Goal: Transaction & Acquisition: Purchase product/service

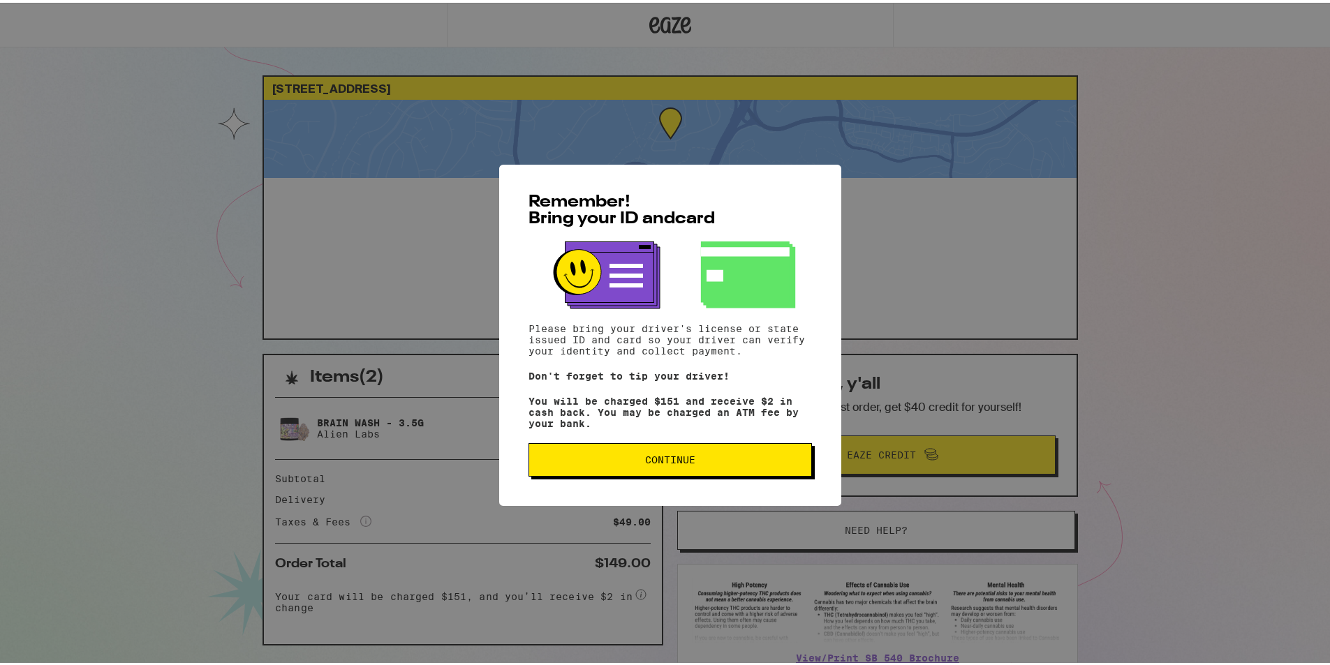
click at [628, 457] on button "Continue" at bounding box center [671, 458] width 284 height 34
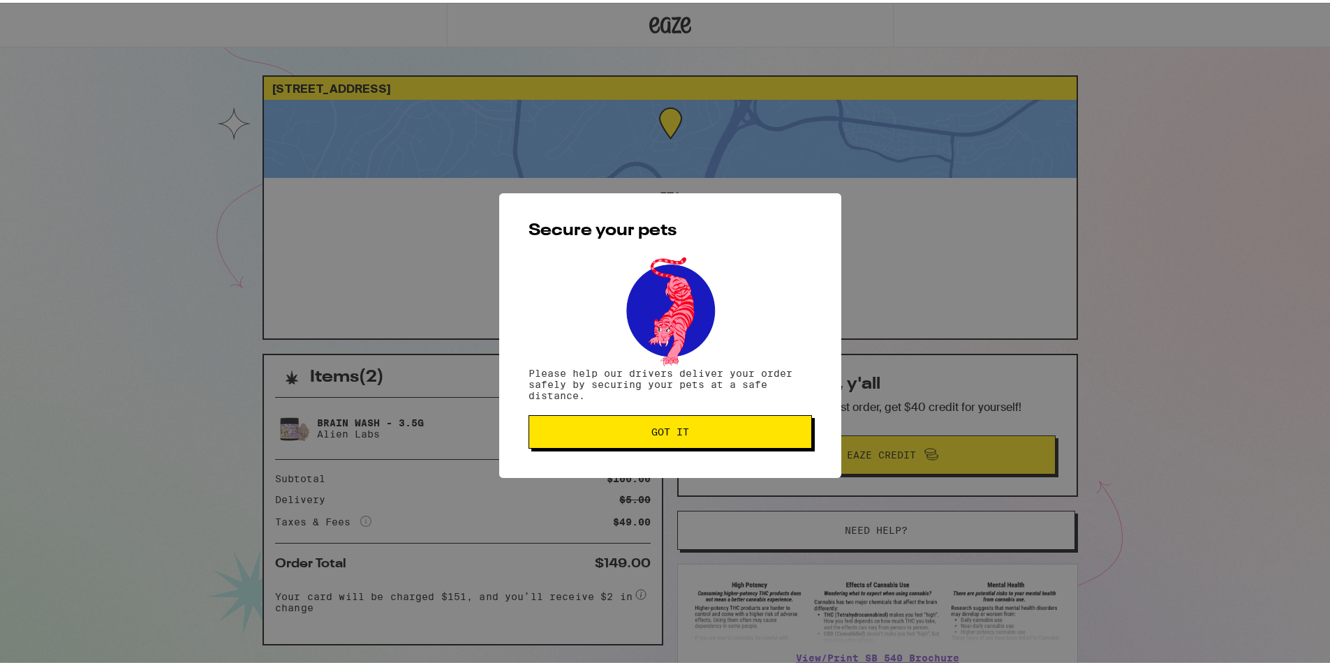
click at [638, 437] on button "Got it" at bounding box center [671, 430] width 284 height 34
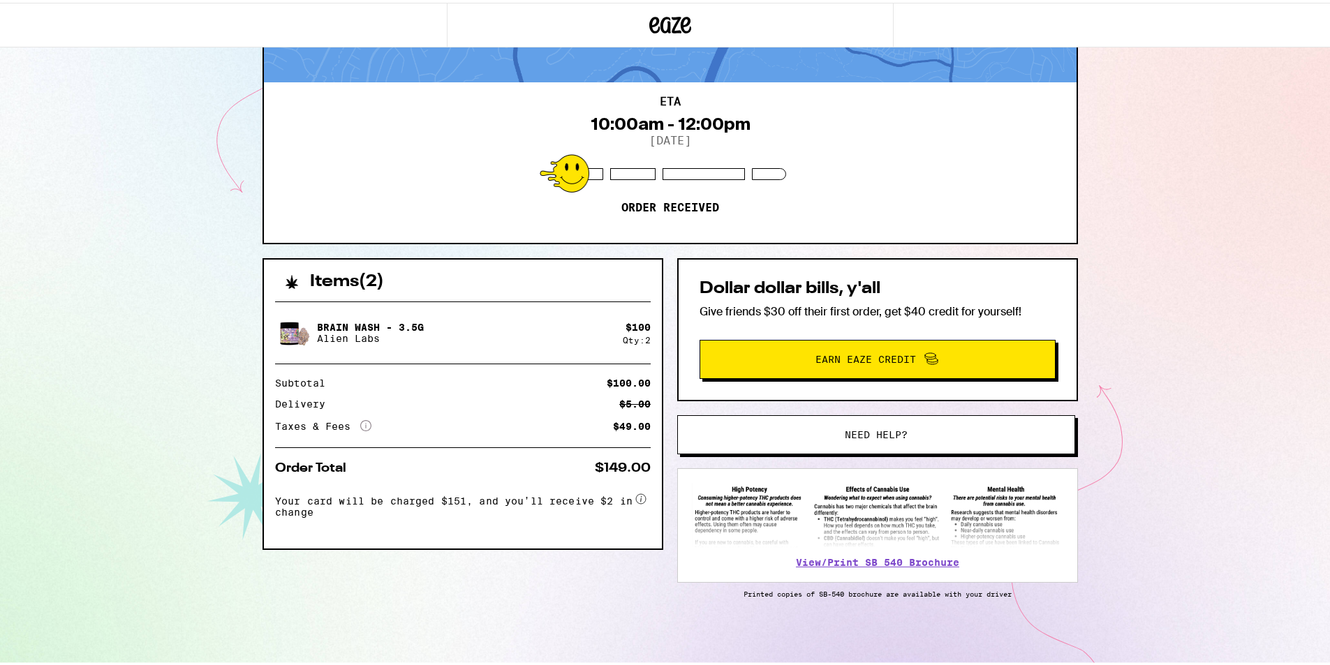
scroll to position [98, 0]
click at [825, 429] on span "Need help?" at bounding box center [877, 432] width 302 height 10
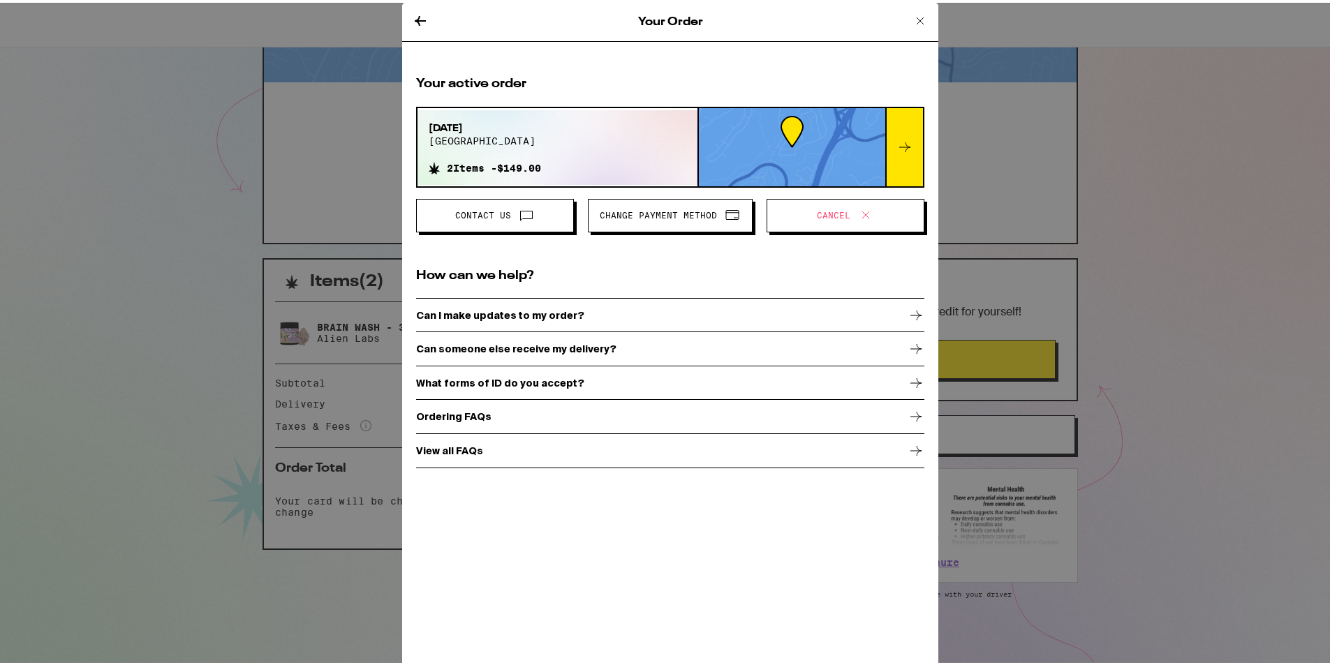
click at [524, 272] on h2 "How can we help?" at bounding box center [670, 273] width 508 height 17
click at [534, 272] on h2 "How can we help?" at bounding box center [670, 273] width 508 height 17
click at [544, 272] on h2 "How can we help?" at bounding box center [670, 273] width 508 height 17
click at [910, 310] on icon at bounding box center [916, 312] width 17 height 17
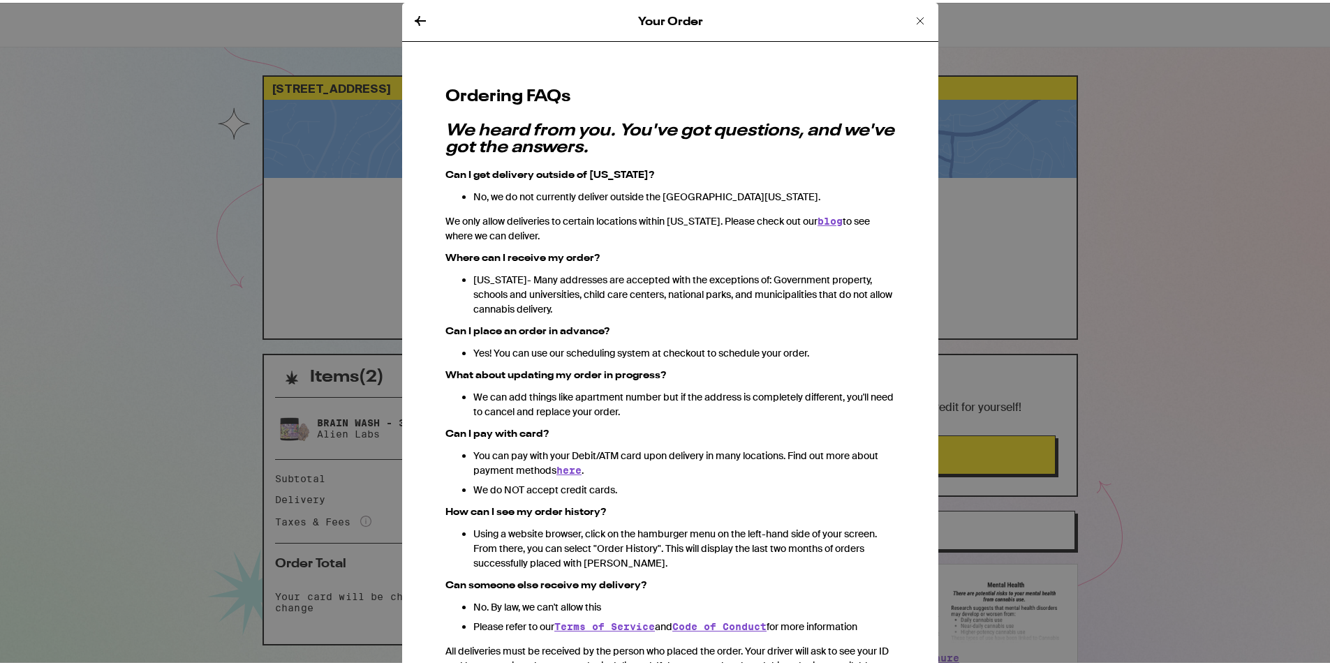
click at [415, 17] on icon at bounding box center [420, 18] width 11 height 10
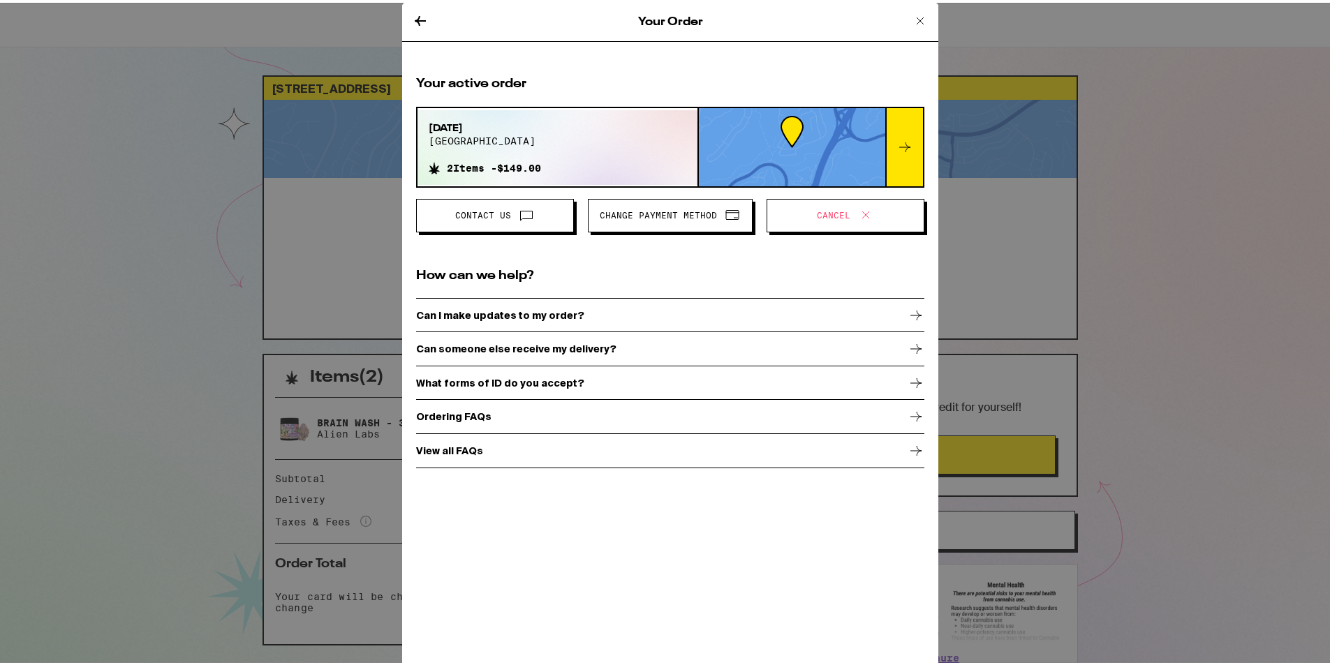
scroll to position [98, 0]
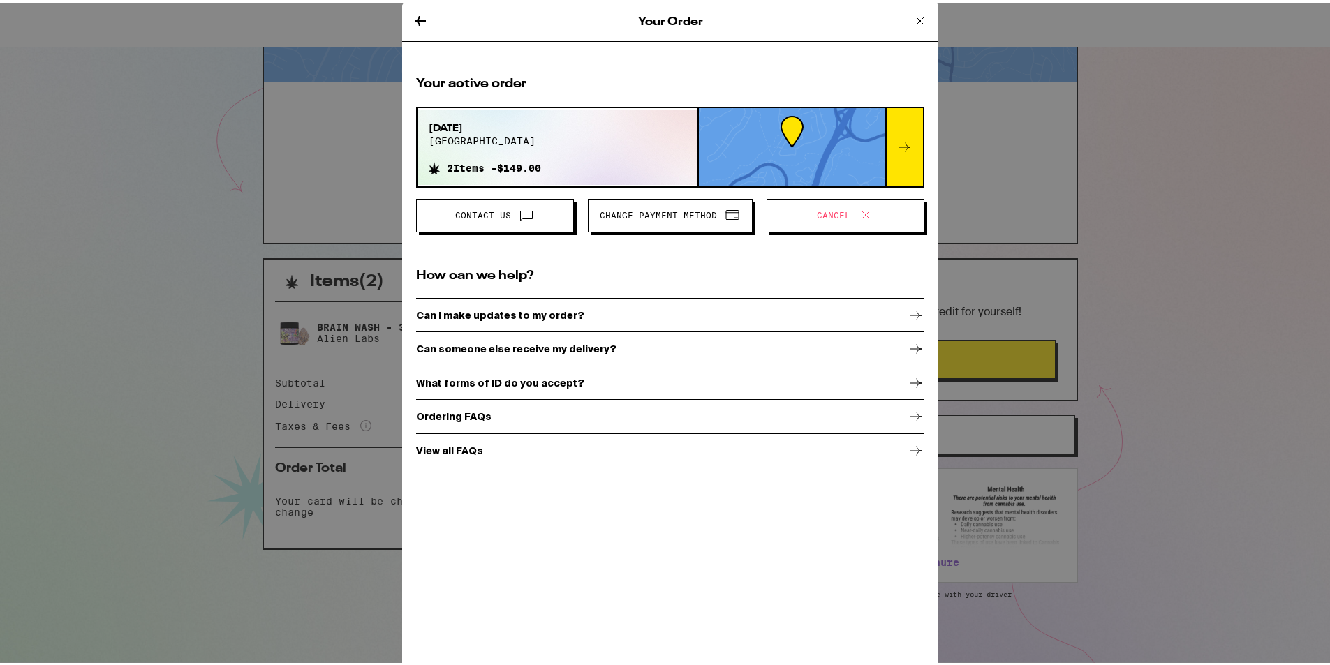
click at [461, 209] on span "Contact Us" at bounding box center [483, 213] width 56 height 8
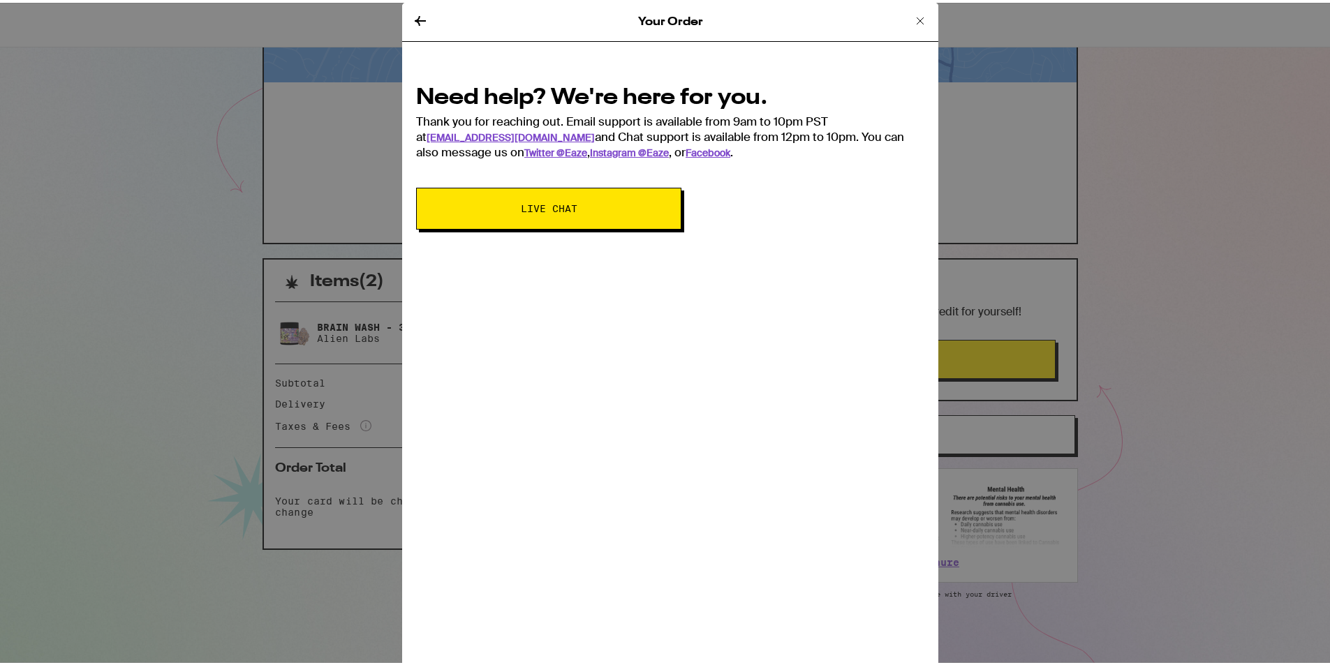
click at [412, 19] on icon at bounding box center [420, 18] width 17 height 17
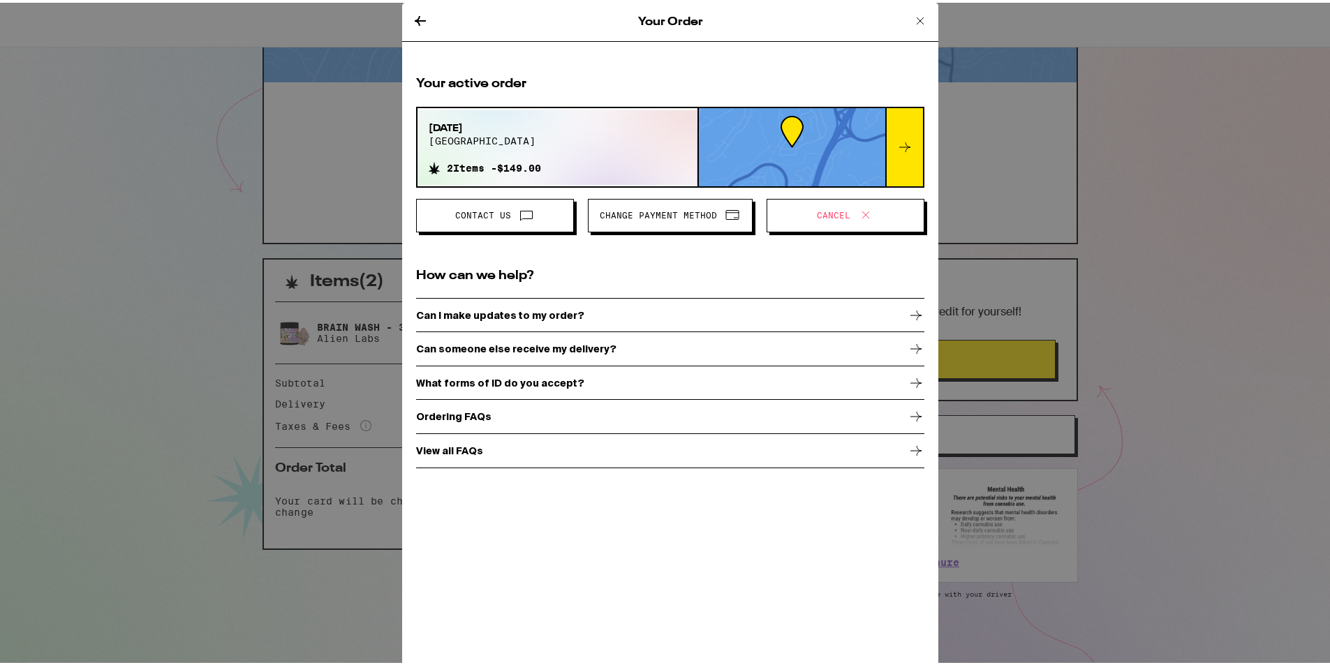
click at [912, 17] on icon at bounding box center [920, 18] width 17 height 17
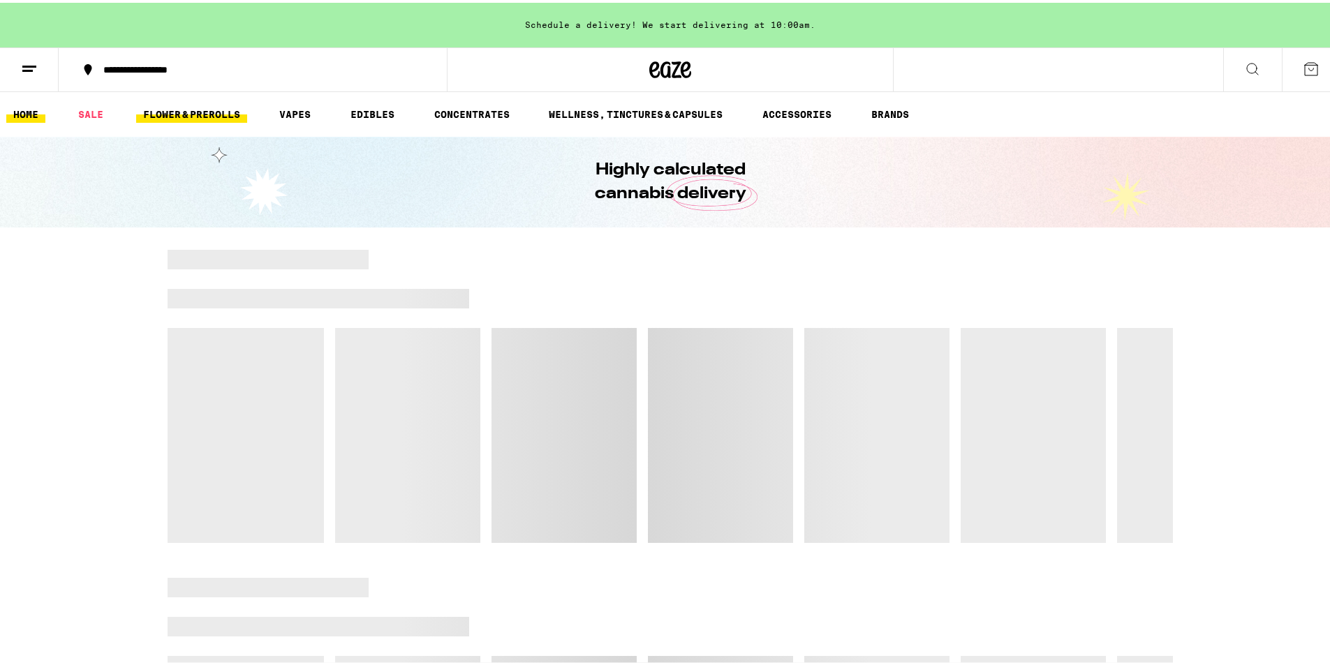
click at [150, 110] on link "FLOWER & PREROLLS" at bounding box center [191, 111] width 111 height 17
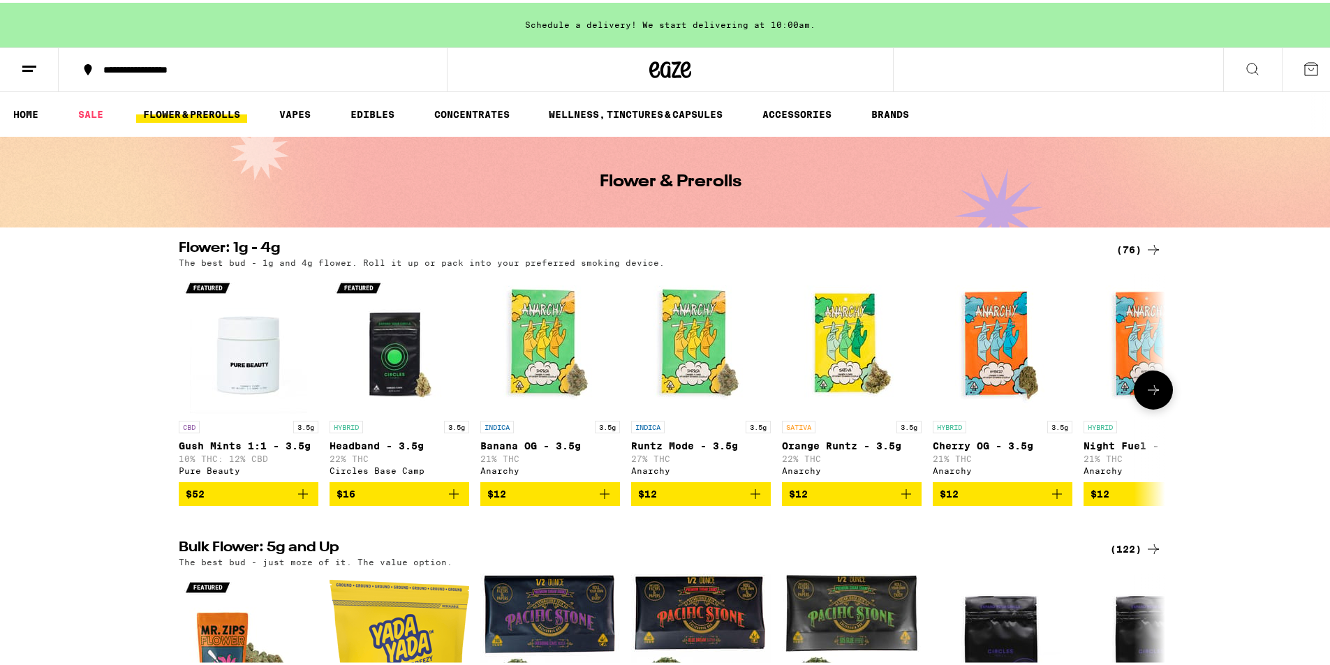
click at [1145, 395] on icon at bounding box center [1153, 387] width 17 height 17
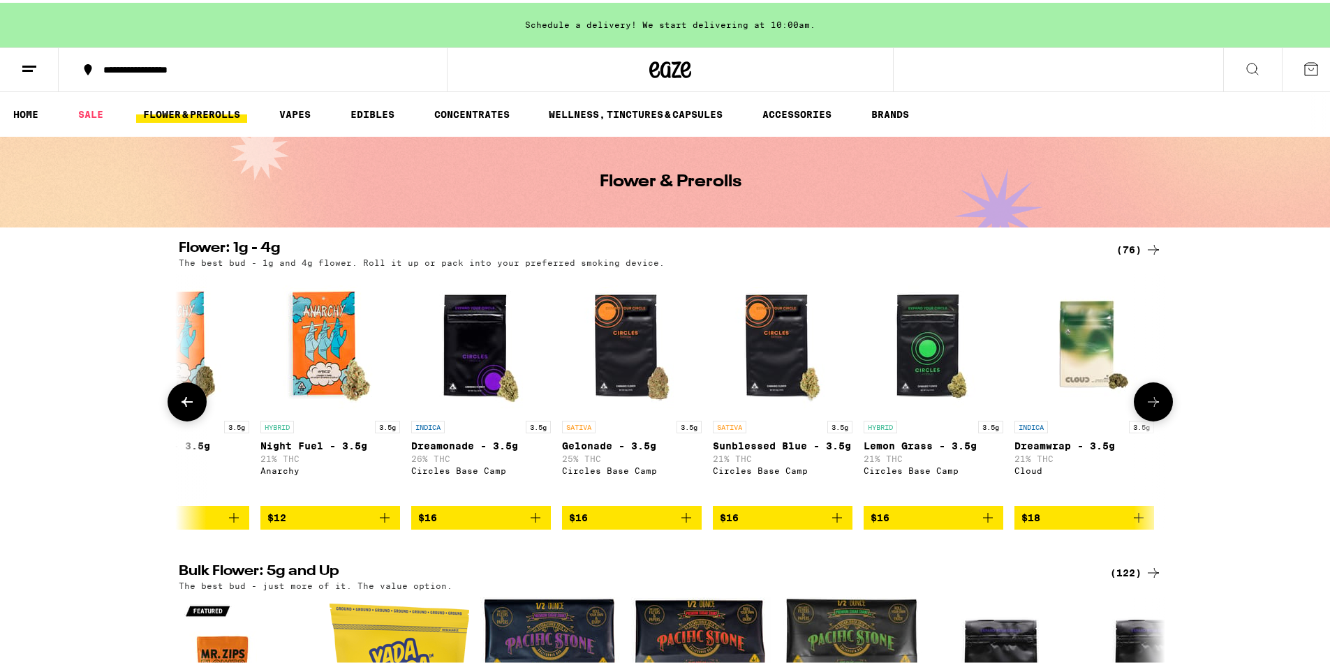
scroll to position [0, 831]
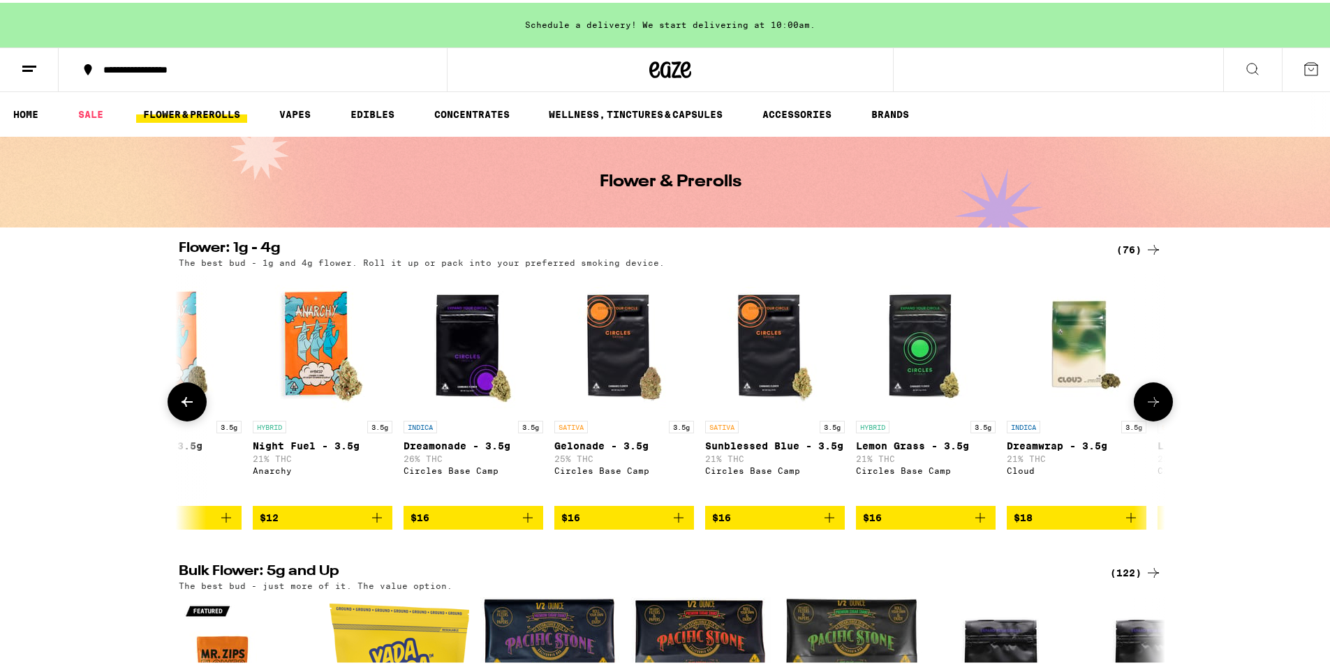
click at [1142, 395] on button at bounding box center [1153, 399] width 39 height 39
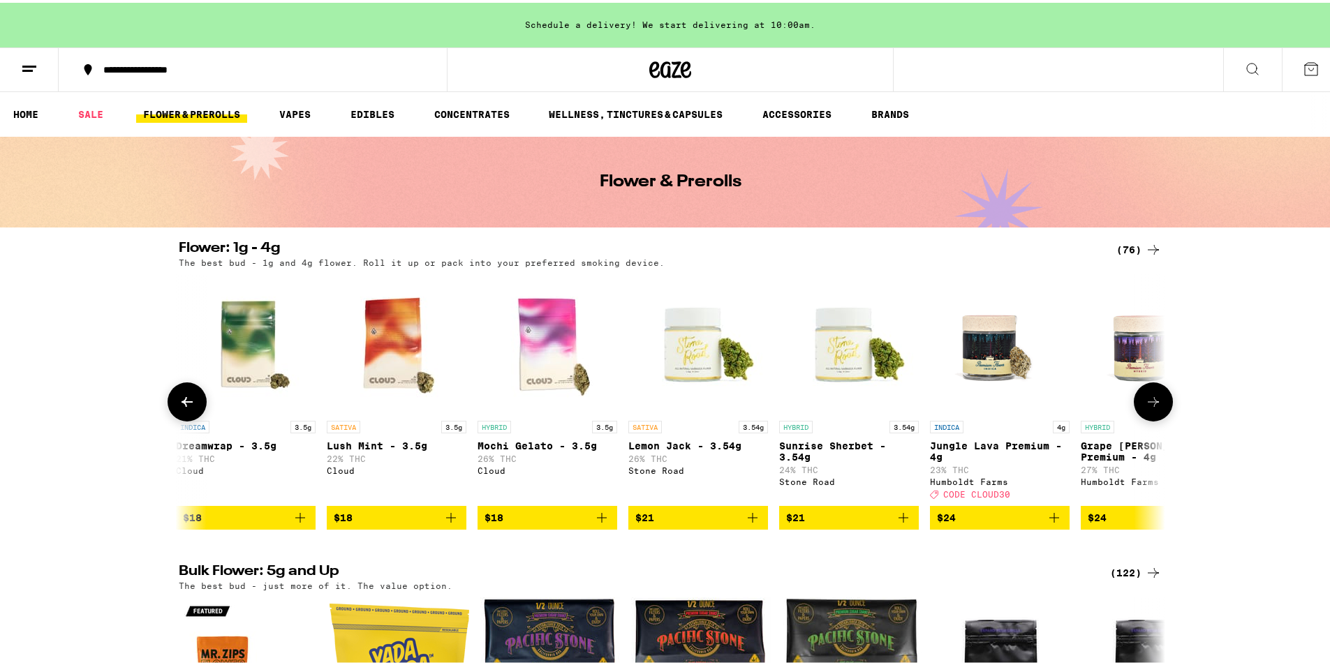
click at [1142, 395] on button at bounding box center [1153, 399] width 39 height 39
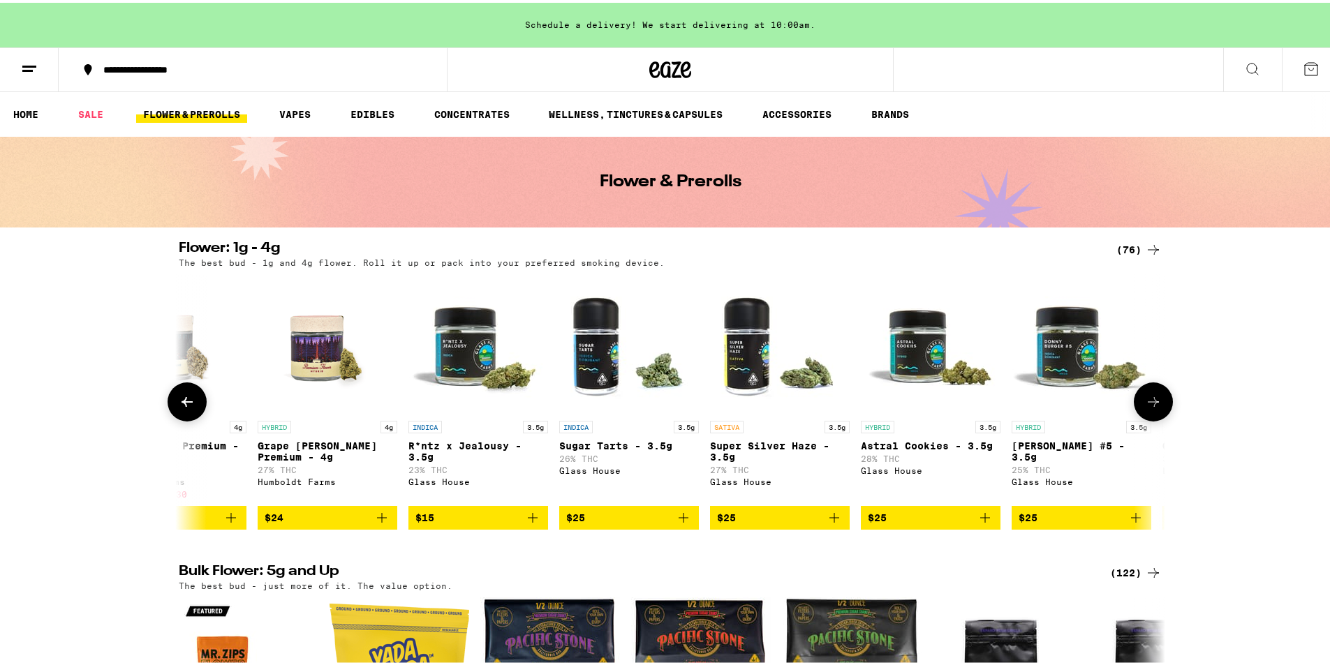
scroll to position [0, 2493]
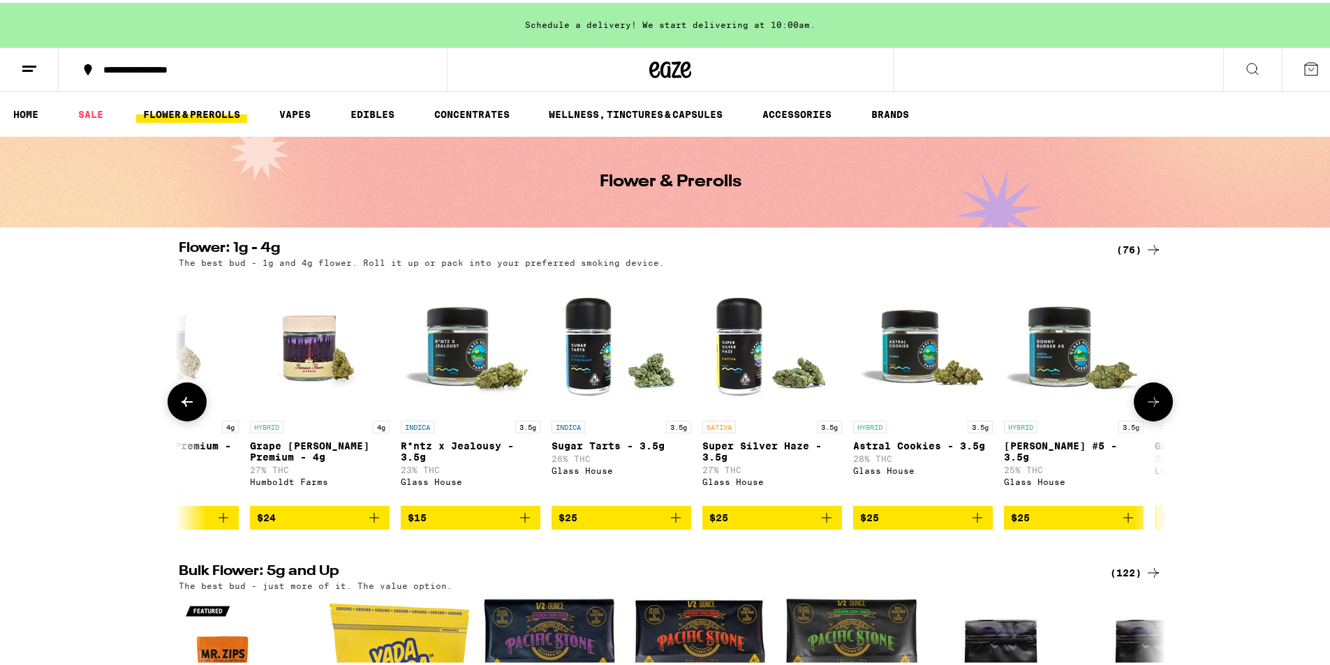
click at [1142, 395] on button at bounding box center [1153, 399] width 39 height 39
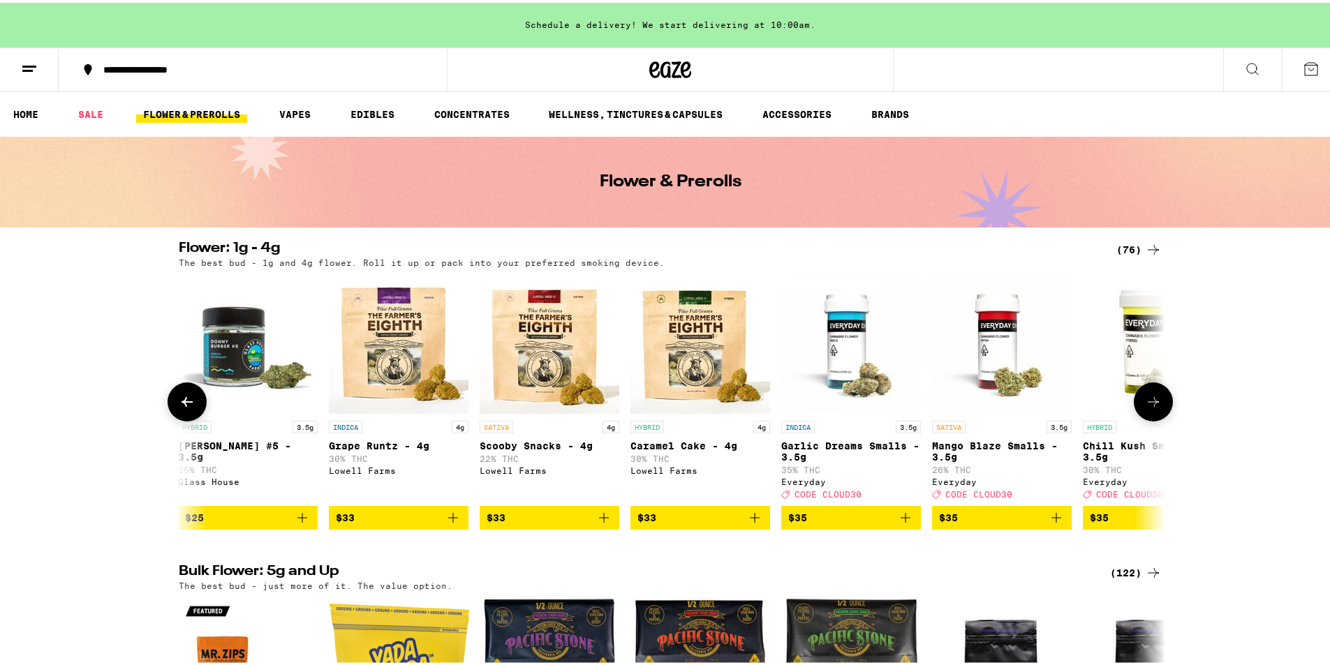
scroll to position [0, 3324]
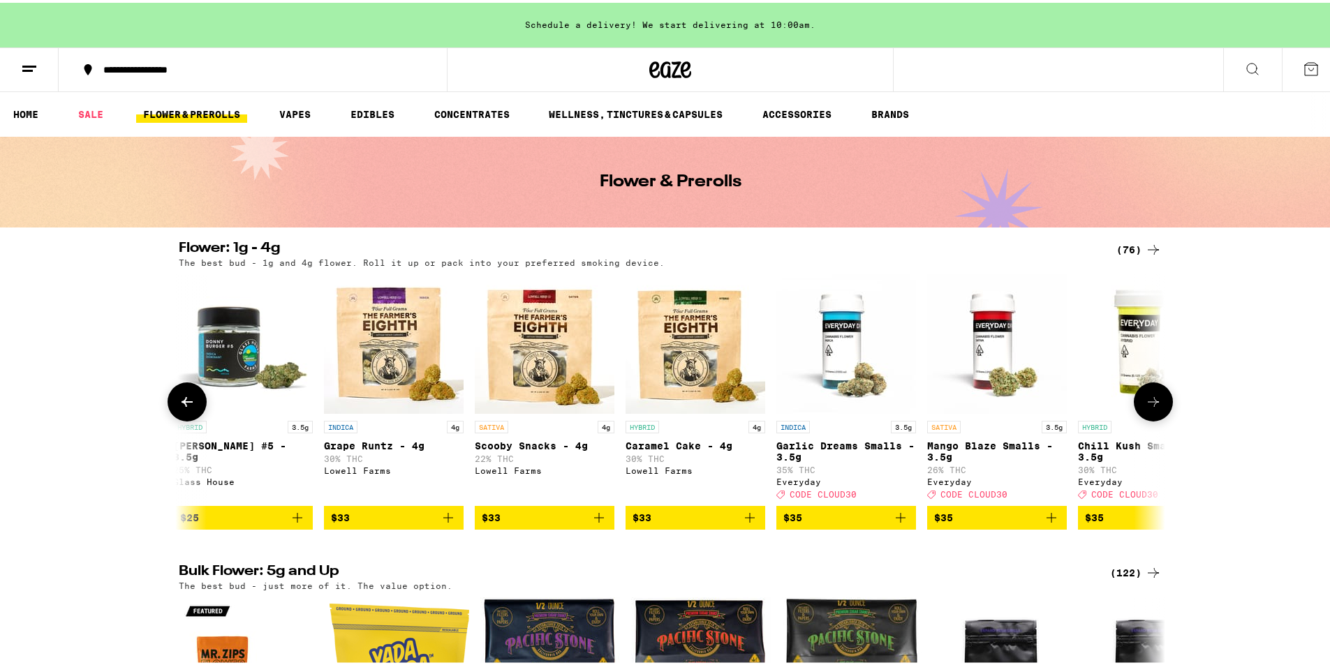
click at [1142, 395] on button at bounding box center [1153, 399] width 39 height 39
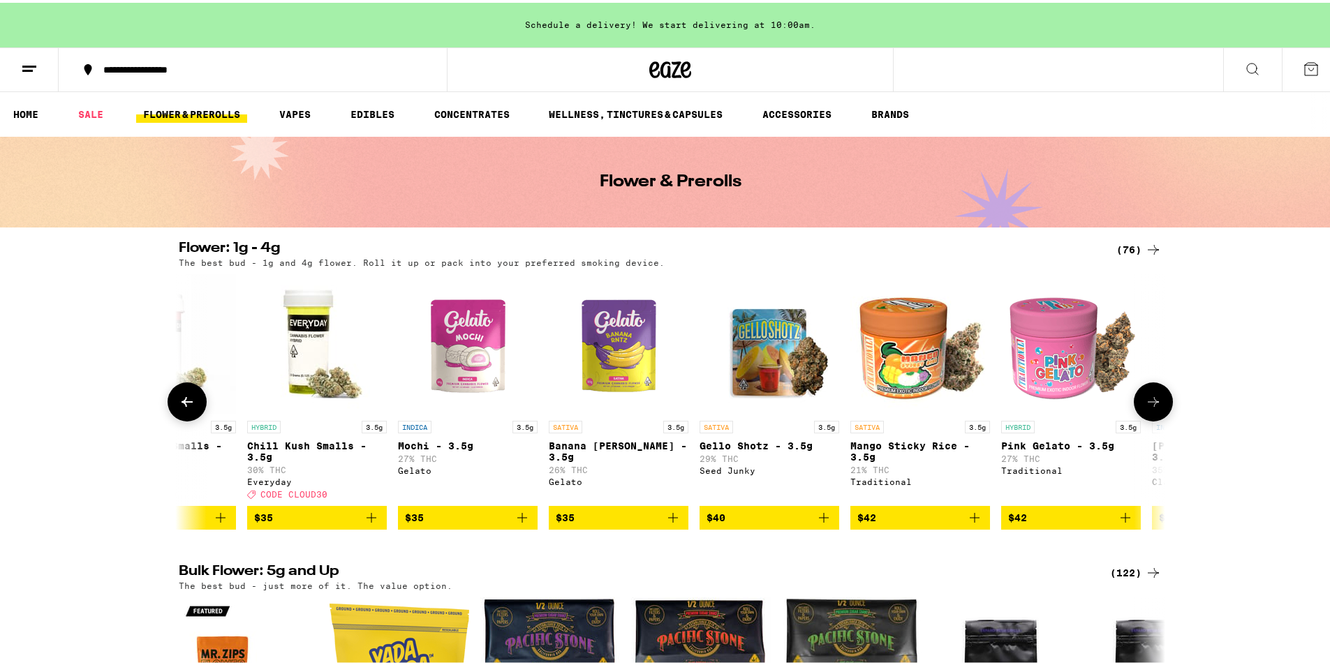
click at [1142, 395] on button at bounding box center [1153, 399] width 39 height 39
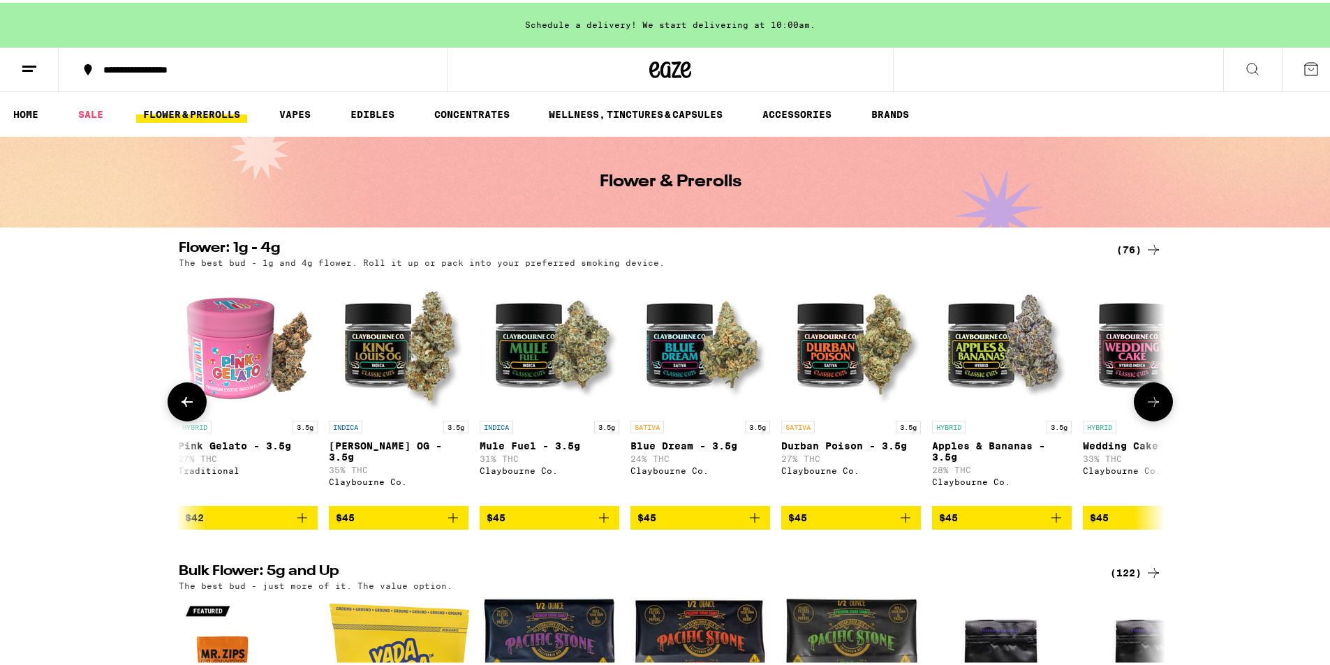
scroll to position [0, 4986]
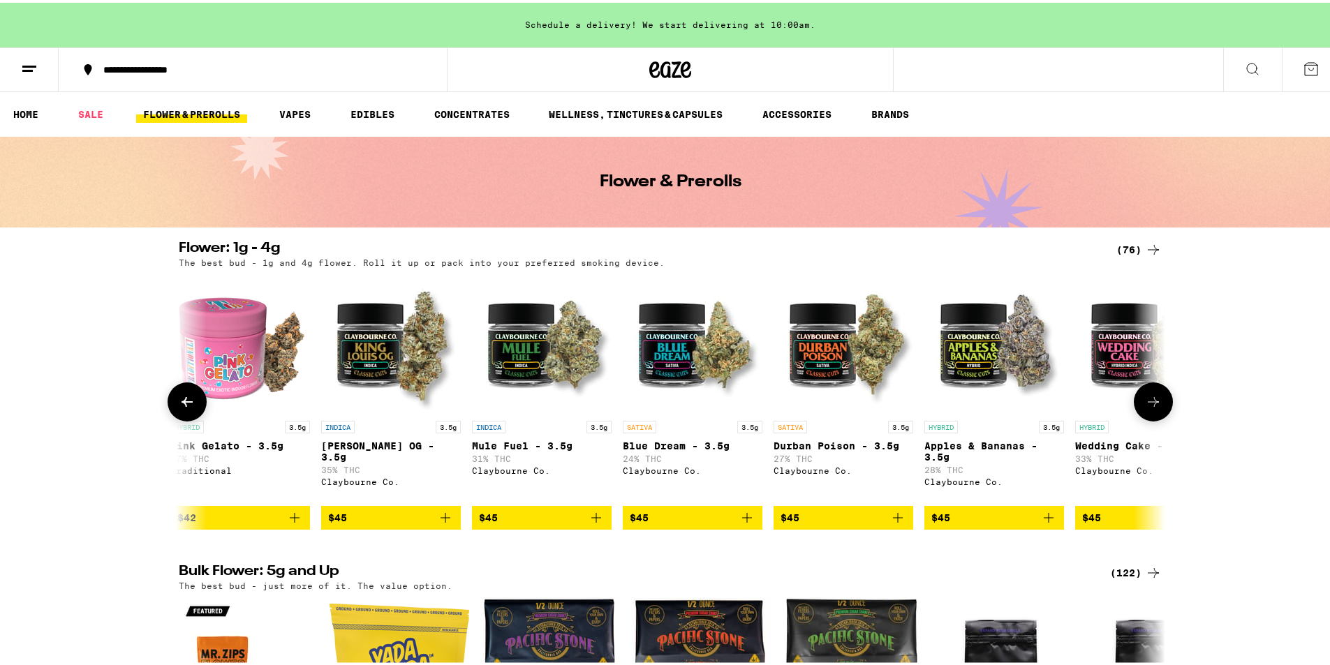
click at [1142, 395] on button at bounding box center [1153, 399] width 39 height 39
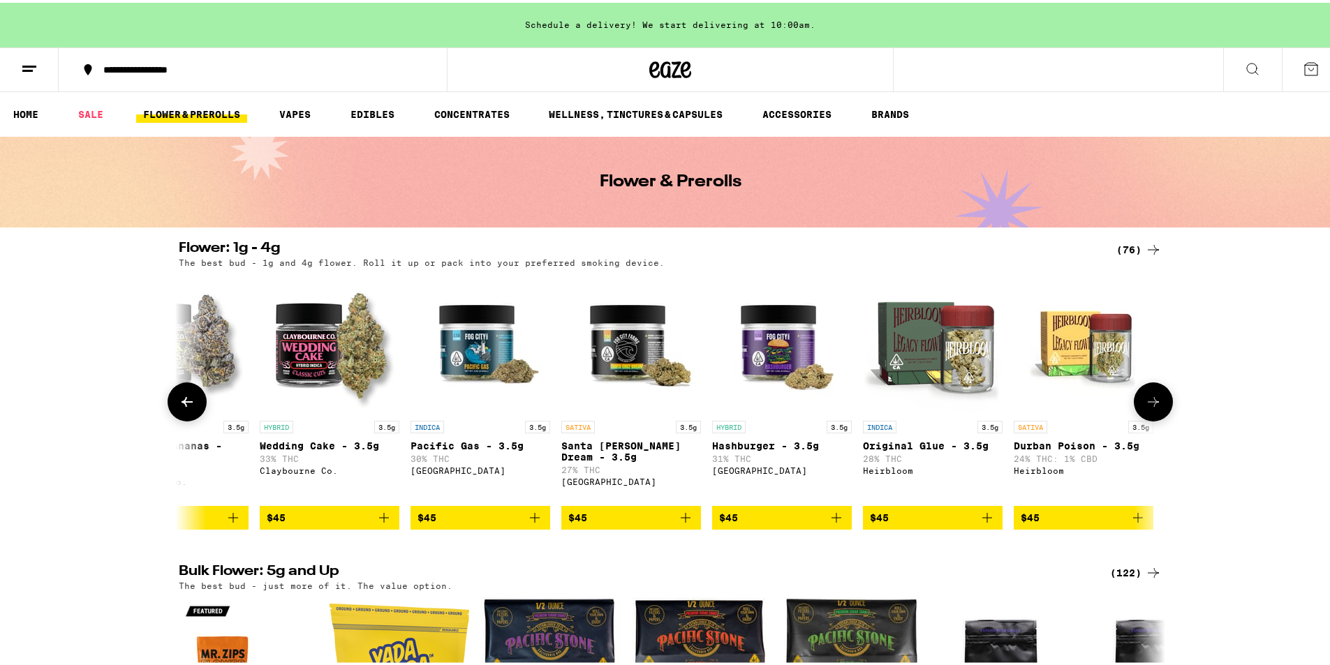
scroll to position [0, 5817]
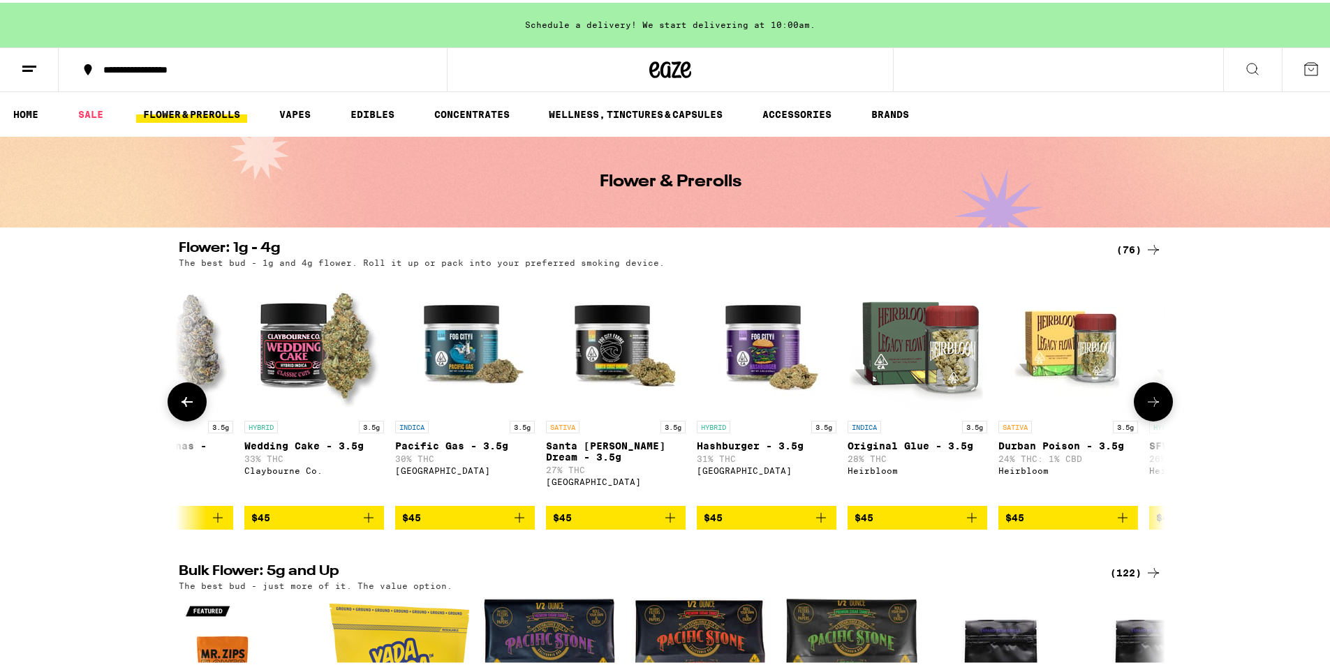
click at [1142, 395] on button at bounding box center [1153, 399] width 39 height 39
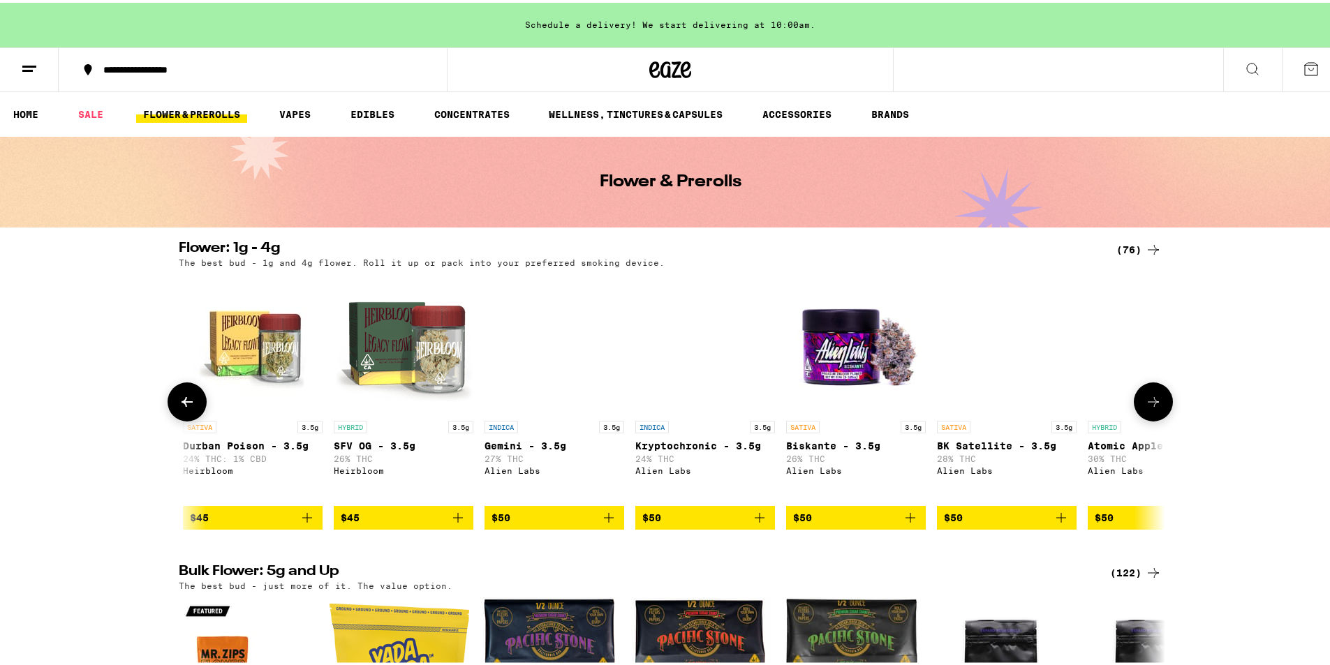
scroll to position [0, 6648]
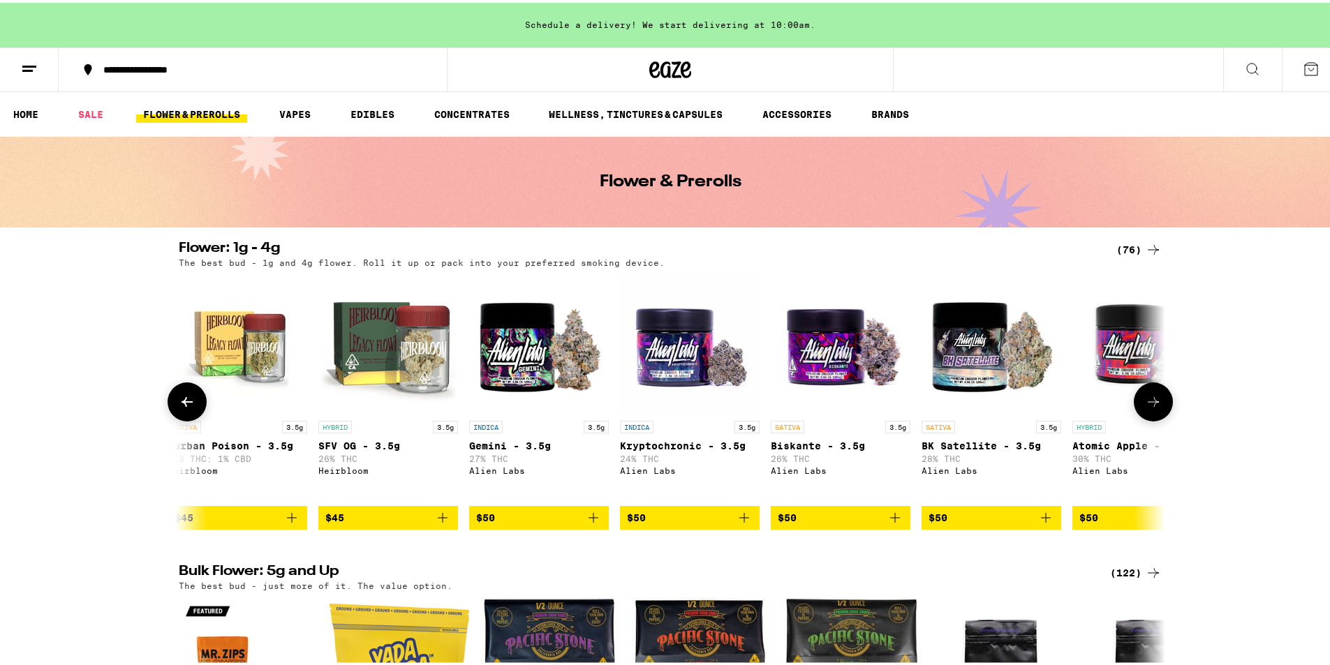
click at [997, 360] on img "Open page for BK Satellite - 3.5g from Alien Labs" at bounding box center [992, 342] width 140 height 140
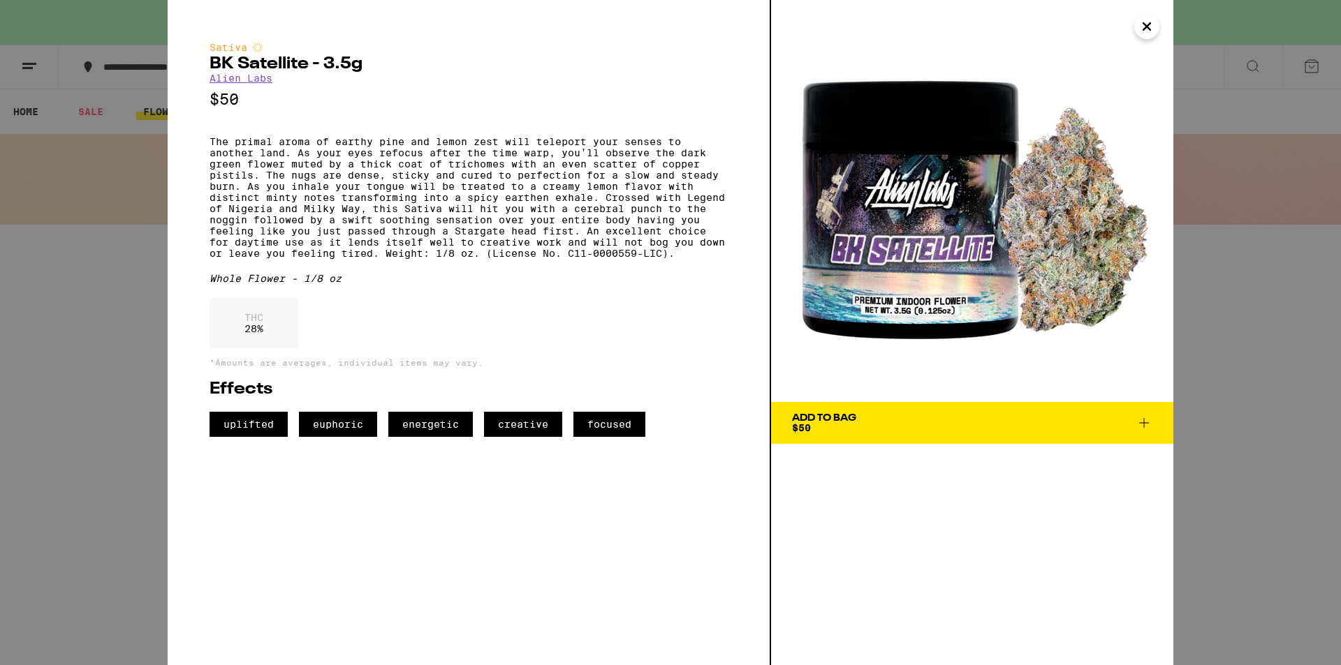
click at [1152, 28] on icon "Close" at bounding box center [1146, 26] width 17 height 21
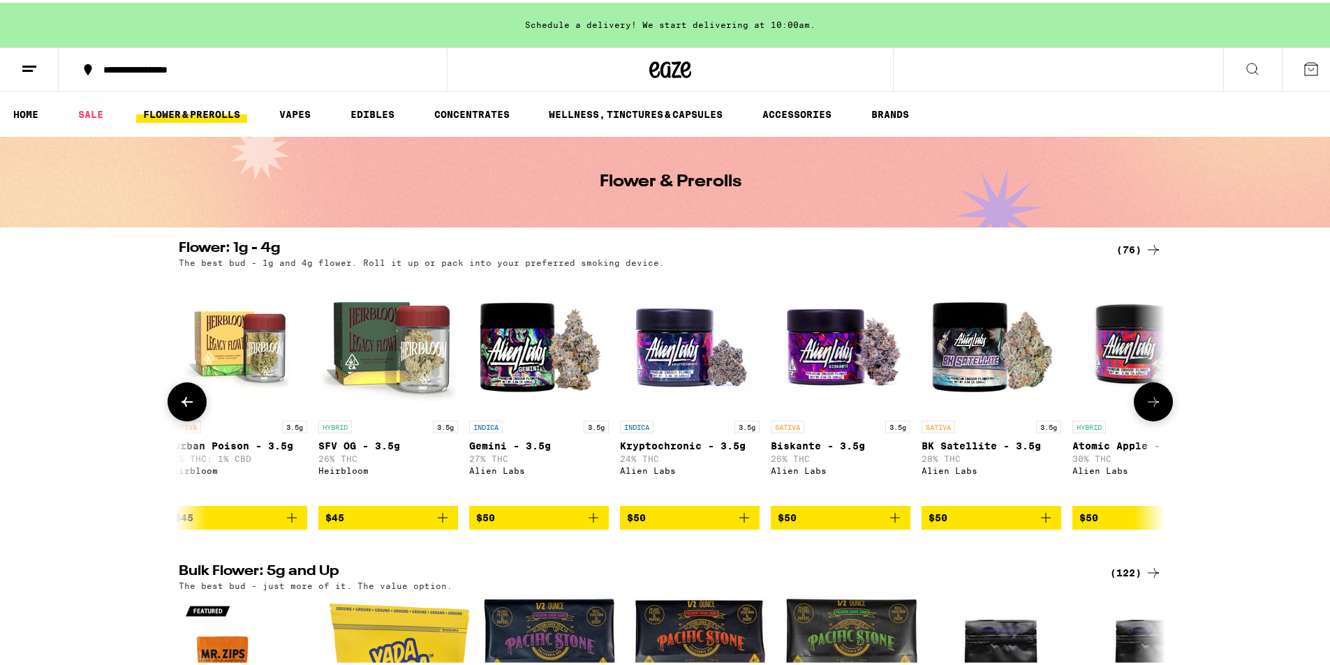
click at [832, 335] on img "Open page for Biskante - 3.5g from Alien Labs" at bounding box center [841, 342] width 140 height 140
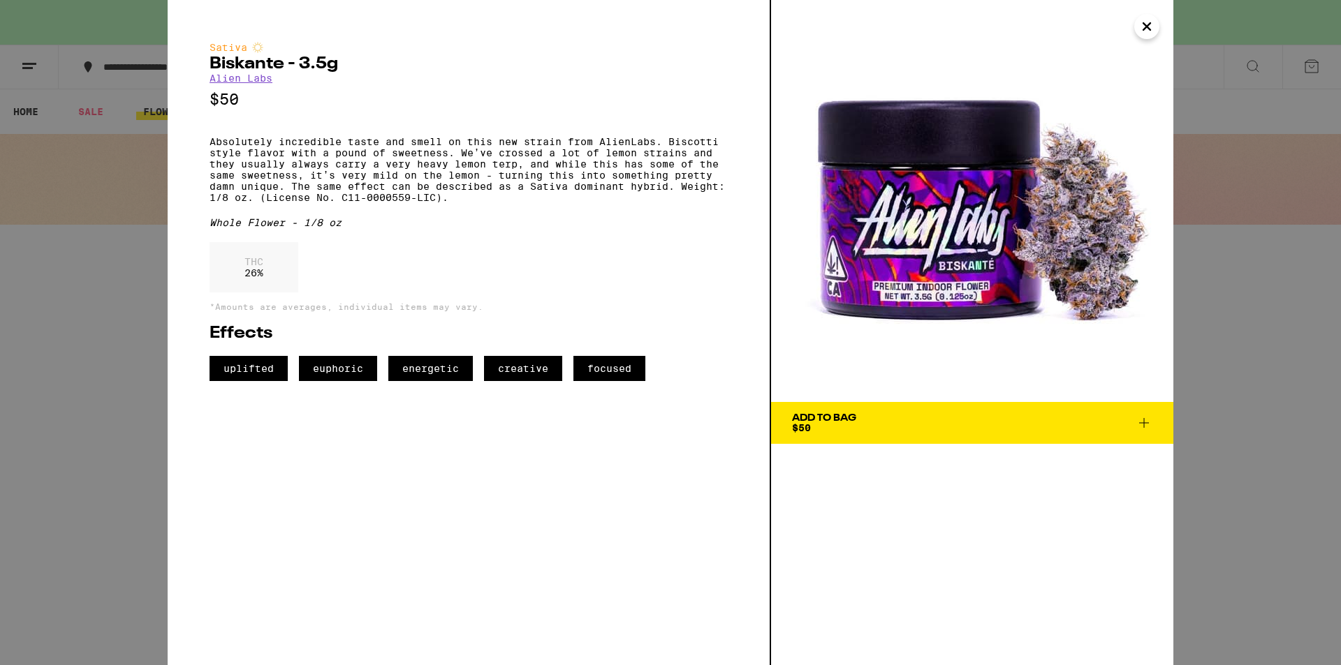
click at [1141, 27] on icon "Close" at bounding box center [1146, 26] width 17 height 21
